Goal: Contribute content: Contribute content

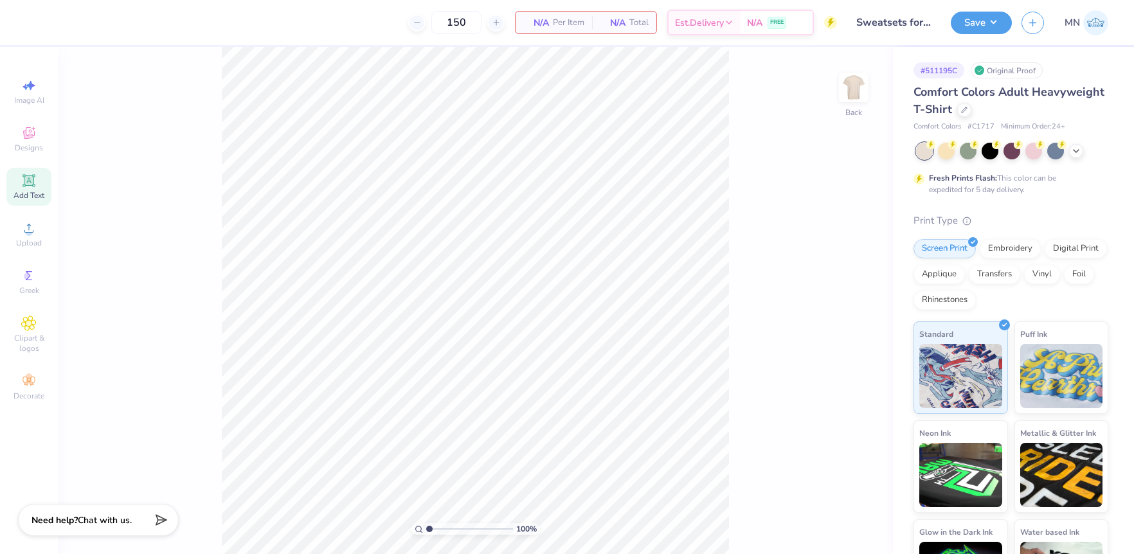
click at [28, 188] on div "Add Text" at bounding box center [28, 187] width 45 height 38
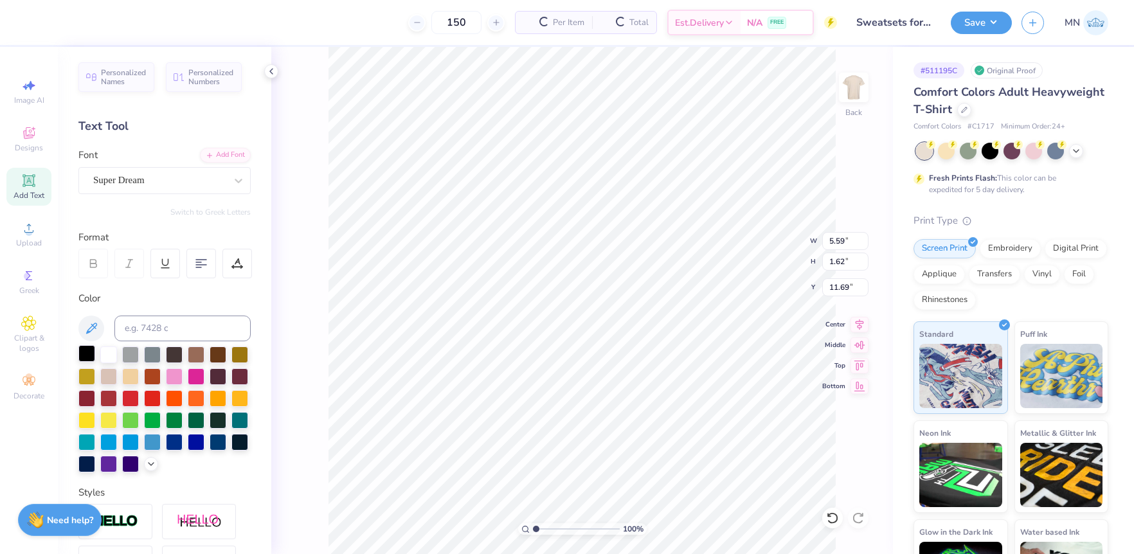
click at [91, 351] on div at bounding box center [86, 353] width 17 height 17
click at [224, 152] on div "Add Font" at bounding box center [225, 154] width 51 height 15
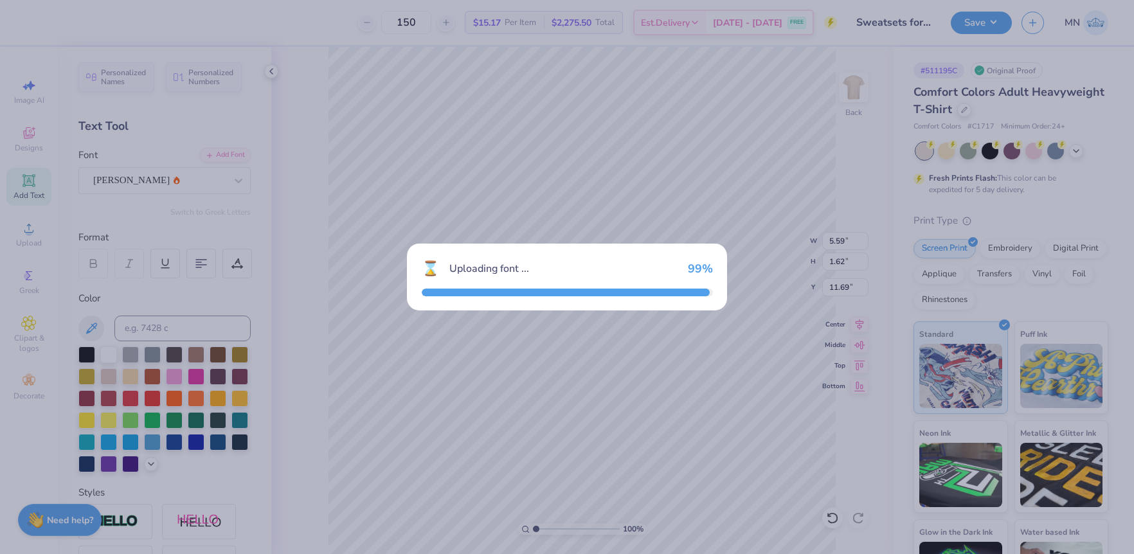
type input "7.05"
type input "1.88"
type input "11.56"
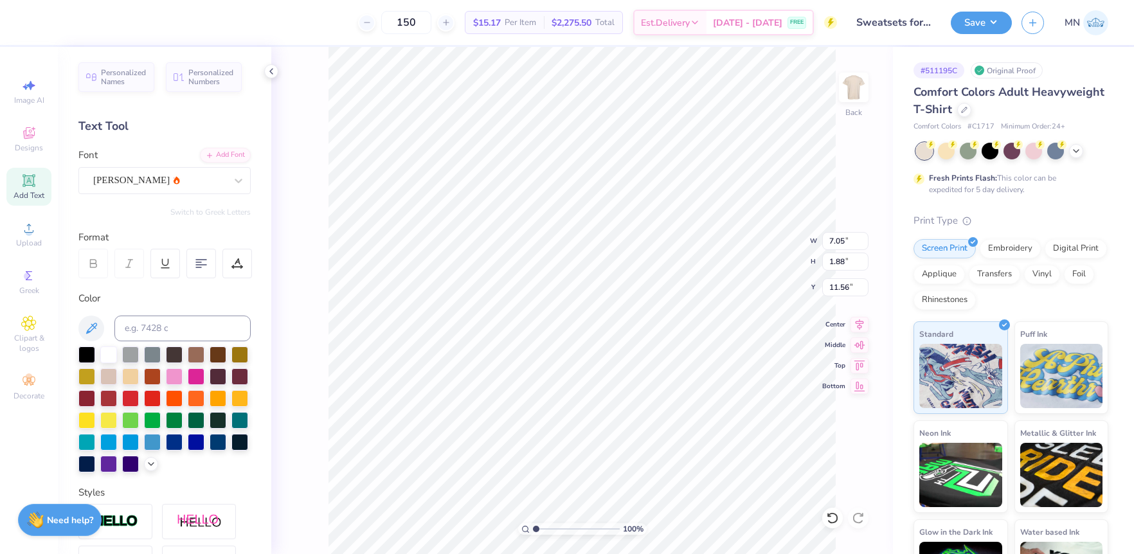
scroll to position [0, 5]
type textarea "Home Sweet Home!"
type input "9.58"
type input "1.13"
type input "12.19"
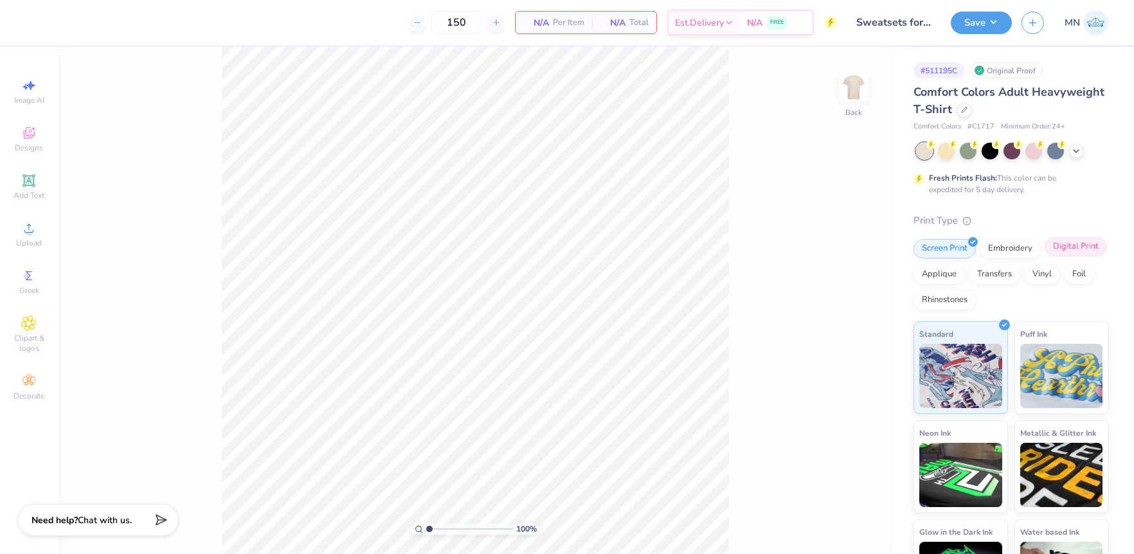
click at [1069, 253] on div "Digital Print" at bounding box center [1076, 246] width 62 height 19
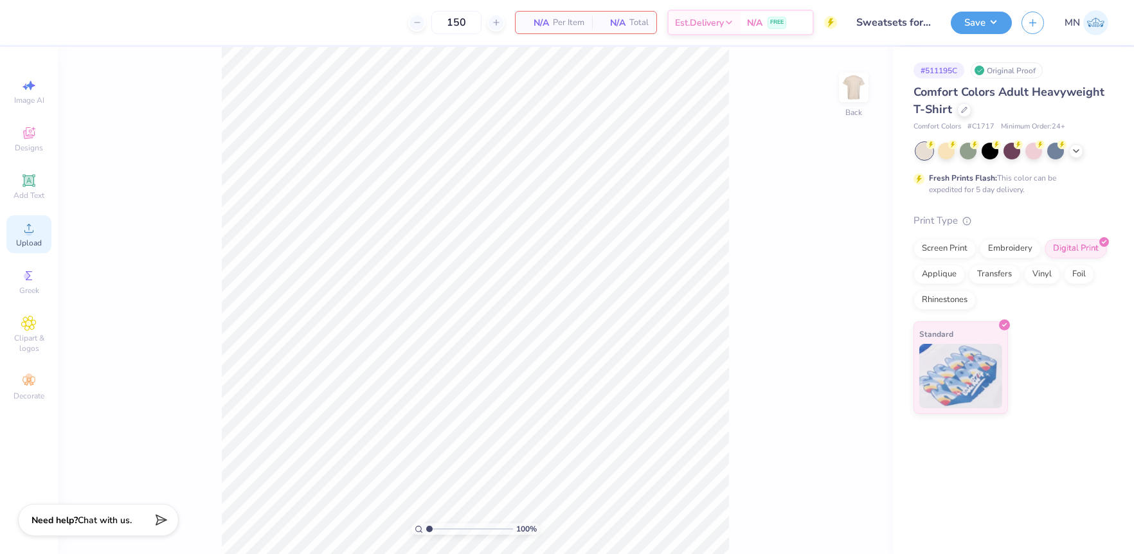
click at [34, 244] on span "Upload" at bounding box center [29, 243] width 26 height 10
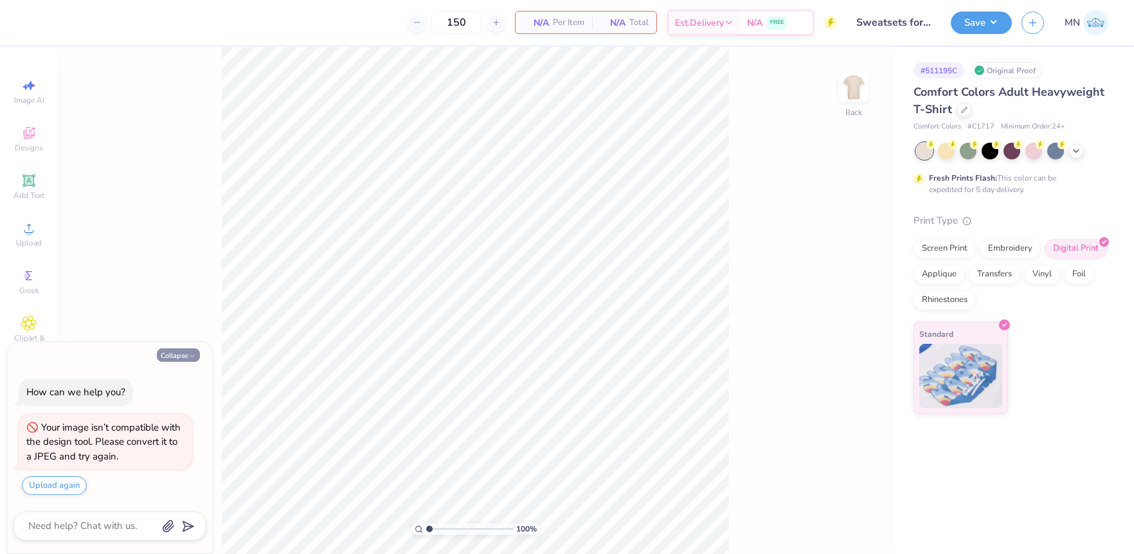
click at [180, 350] on button "Collapse" at bounding box center [178, 355] width 43 height 14
type textarea "x"
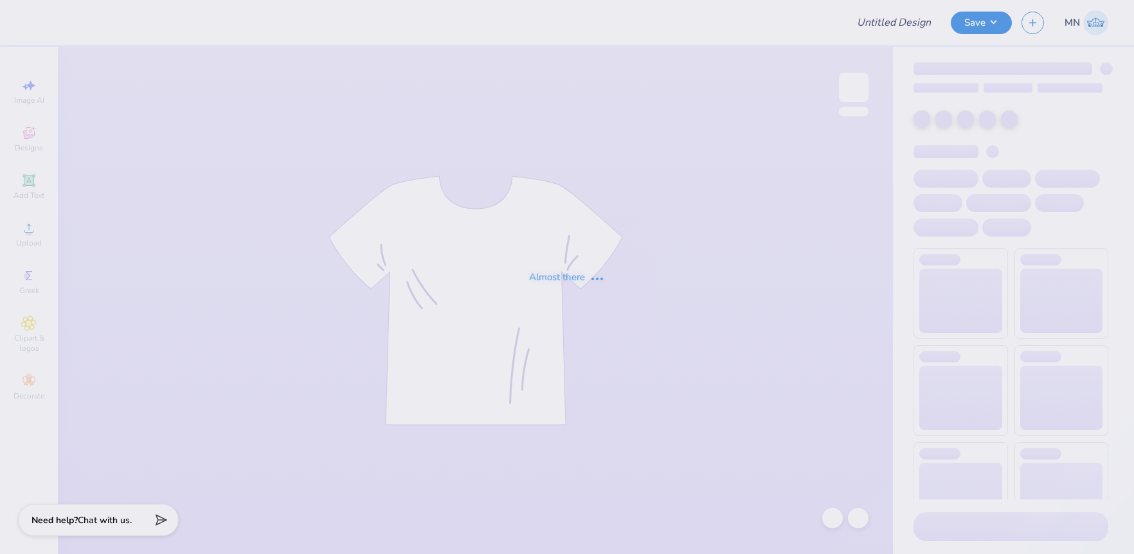
type input "Sweatsets for NT!"
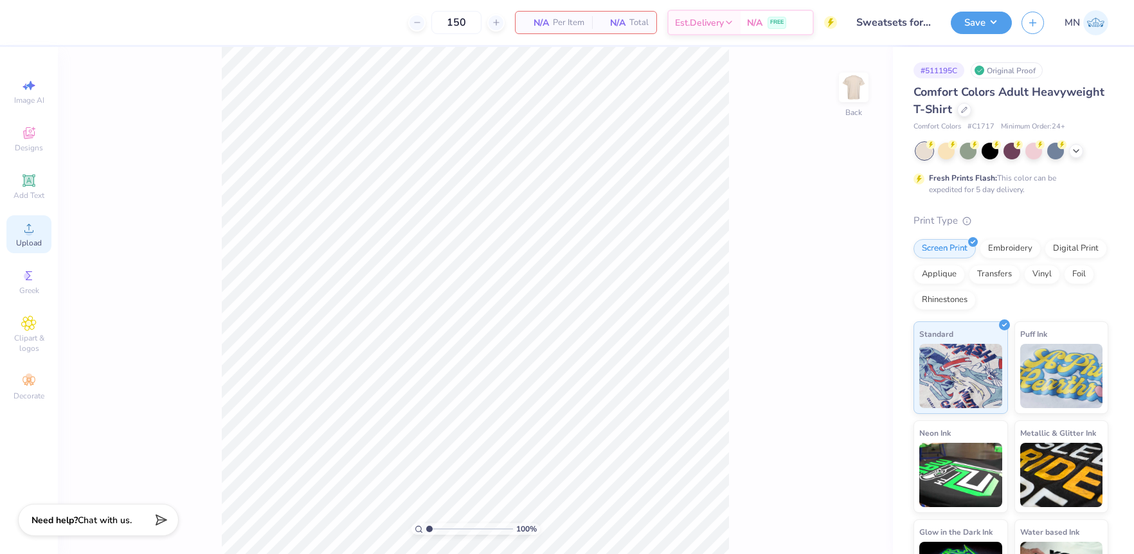
click at [30, 217] on div "Upload" at bounding box center [28, 234] width 45 height 38
drag, startPoint x: 1068, startPoint y: 245, endPoint x: 754, endPoint y: 239, distance: 313.8
click at [1068, 245] on div "Digital Print" at bounding box center [1076, 248] width 62 height 19
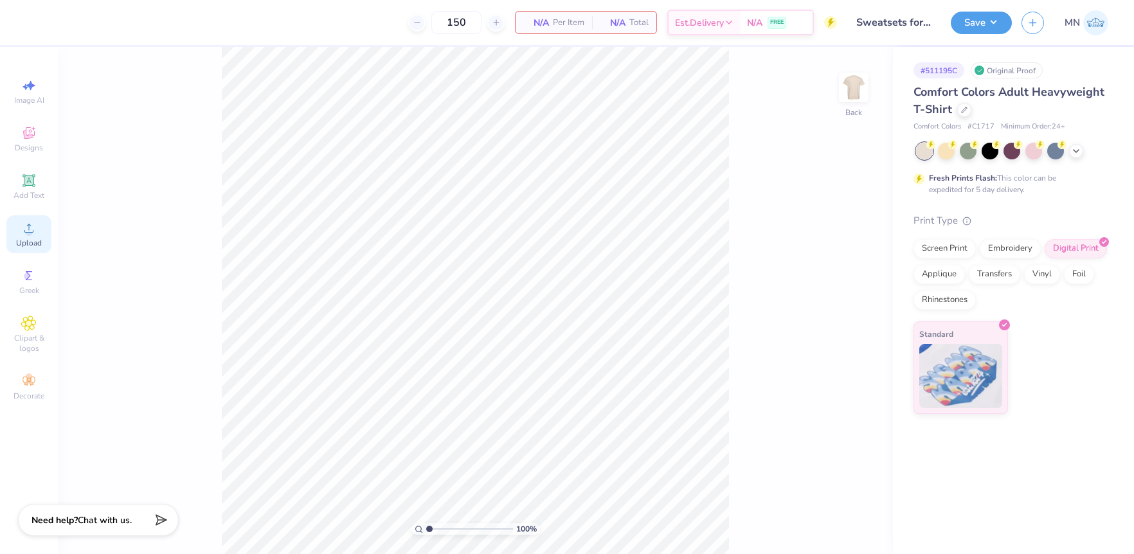
click at [33, 233] on icon at bounding box center [28, 228] width 15 height 15
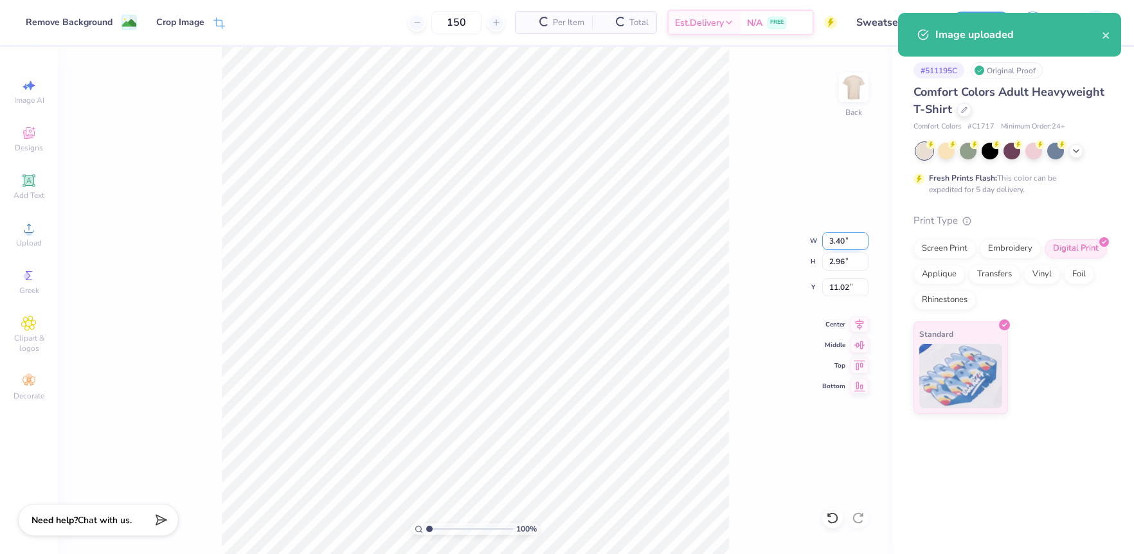
click at [839, 242] on input "3.40" at bounding box center [845, 241] width 46 height 18
type input "12.00"
type input "10.45"
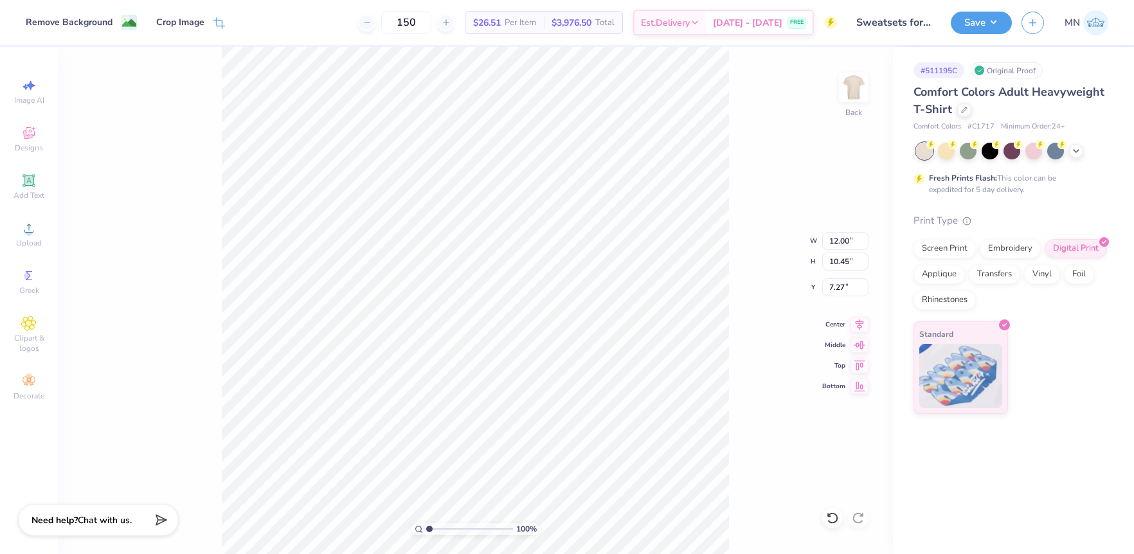
type input "6.03"
click at [839, 243] on input "12.00" at bounding box center [845, 241] width 46 height 18
type input "11.00"
type input "9.58"
type input "6.47"
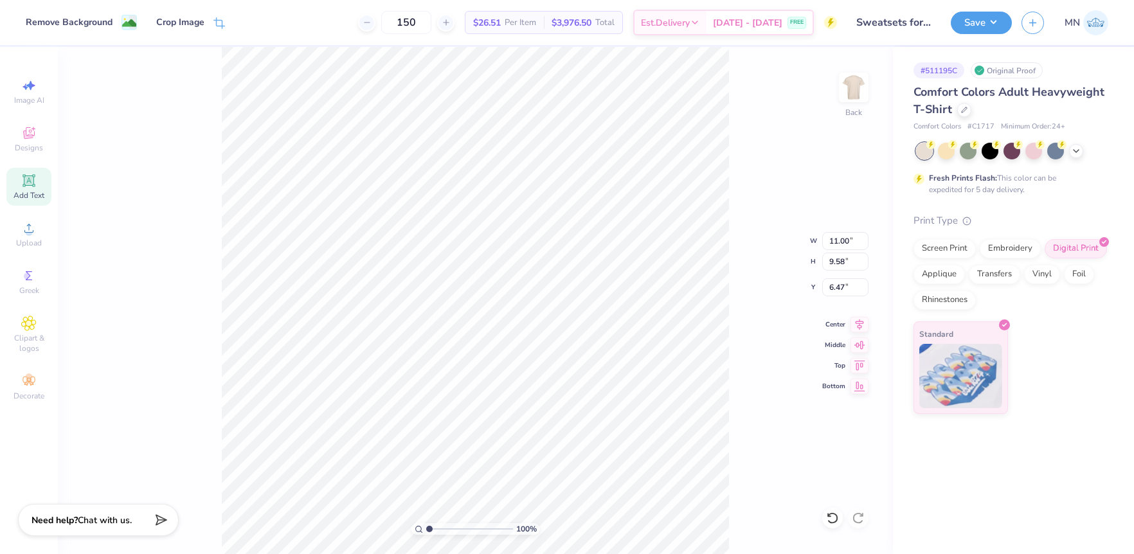
click at [20, 177] on div "Add Text" at bounding box center [28, 187] width 45 height 38
type input "5.59"
type input "1.62"
type input "11.69"
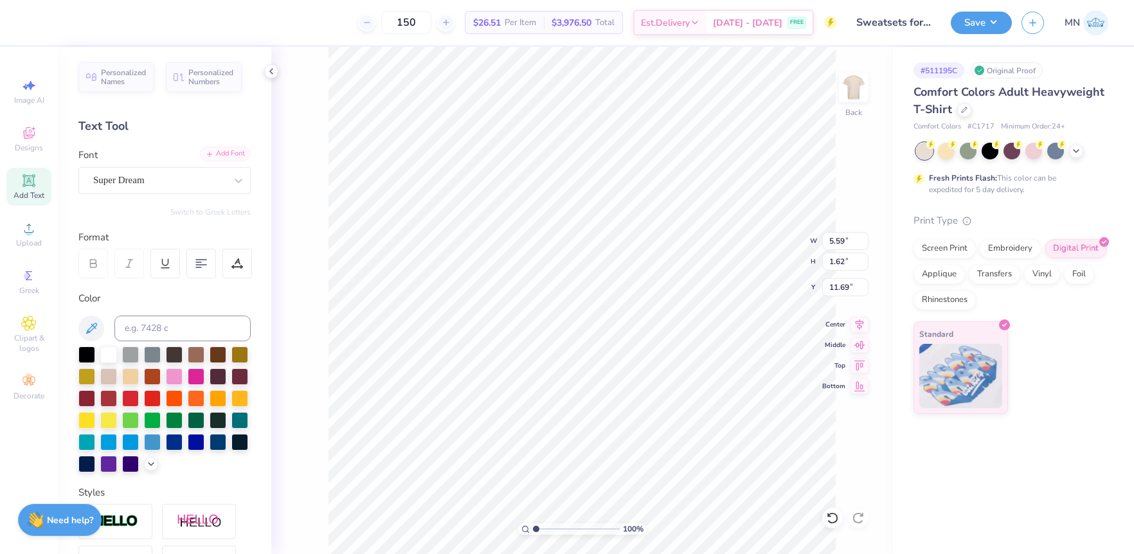
click at [206, 156] on icon at bounding box center [210, 154] width 8 height 8
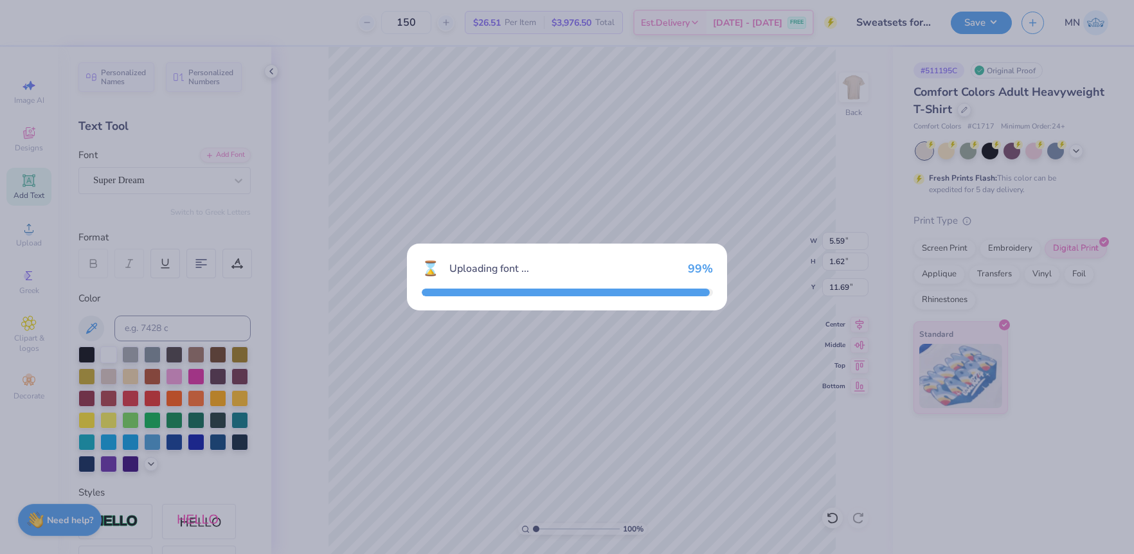
type input "7.05"
type input "1.88"
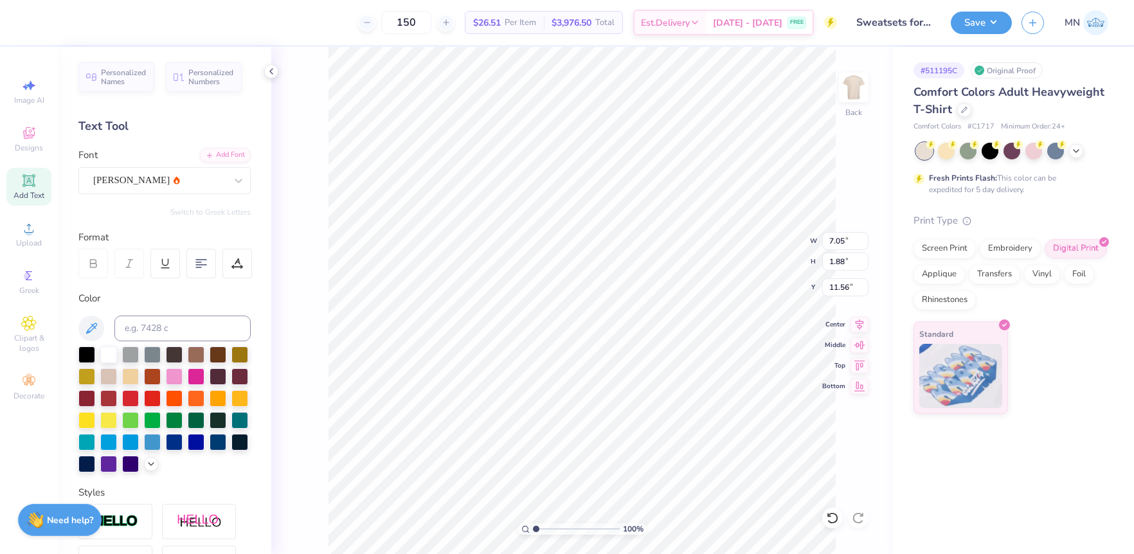
type input "16.05"
drag, startPoint x: 84, startPoint y: 350, endPoint x: 93, endPoint y: 352, distance: 9.4
click at [93, 352] on div at bounding box center [86, 353] width 17 height 17
type textarea "Home Sweet Home!"
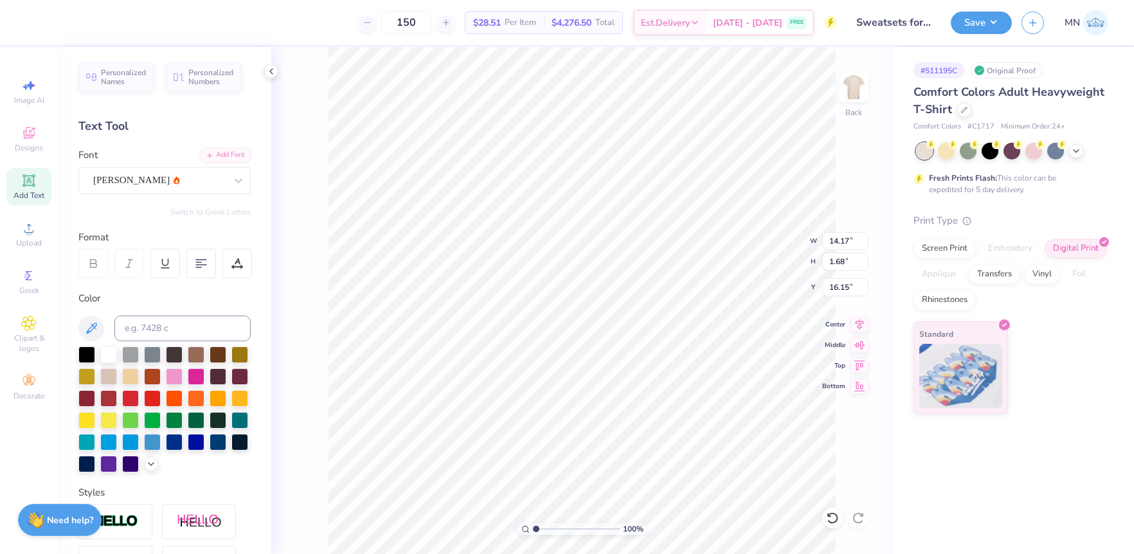
type input "7.49"
type input "0.89"
type input "16.43"
click at [603, 413] on li "Group" at bounding box center [615, 413] width 101 height 25
click at [848, 290] on input "6.46" at bounding box center [845, 287] width 46 height 18
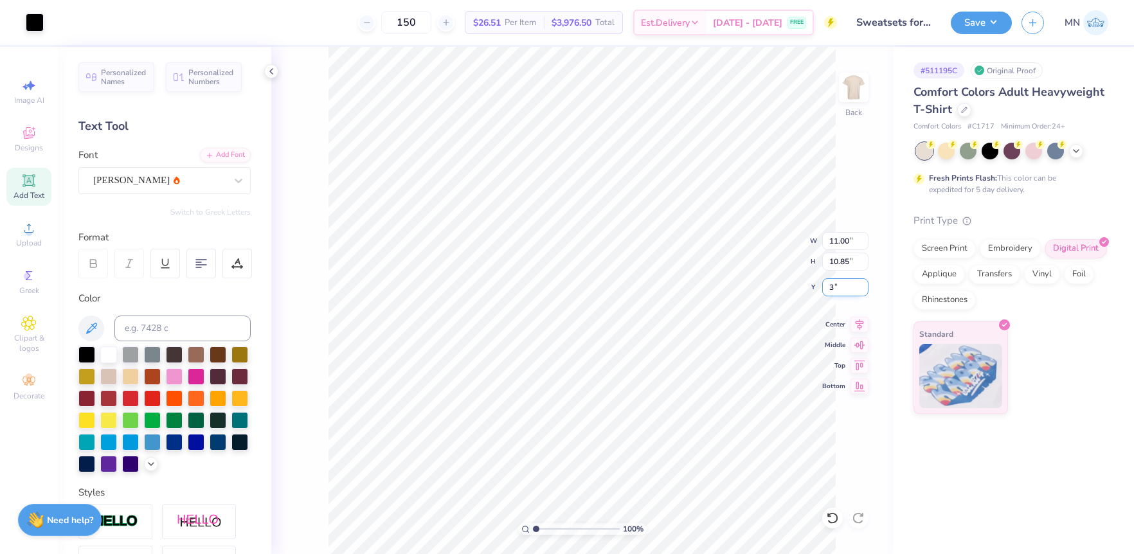
type input "3.00"
click at [847, 285] on input "3.00" at bounding box center [845, 287] width 46 height 18
type input "2.00"
click at [980, 28] on button "Save" at bounding box center [981, 21] width 61 height 23
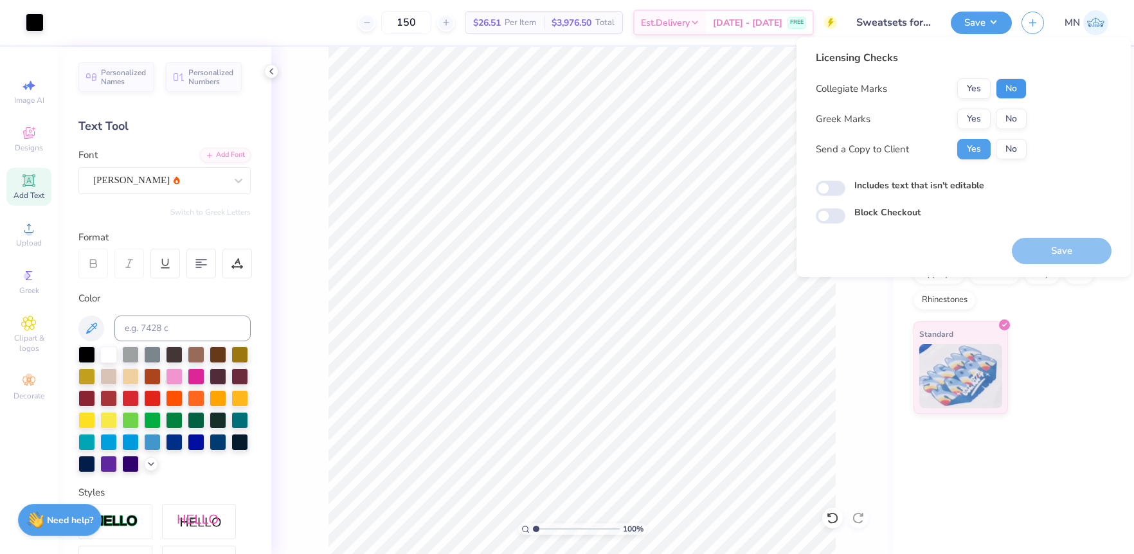
click at [1002, 90] on button "No" at bounding box center [1011, 88] width 31 height 21
drag, startPoint x: 1004, startPoint y: 108, endPoint x: 1027, endPoint y: 196, distance: 91.2
click at [1004, 109] on button "No" at bounding box center [1011, 119] width 31 height 21
click at [1067, 244] on button "Save" at bounding box center [1062, 251] width 100 height 26
